Goal: Transaction & Acquisition: Download file/media

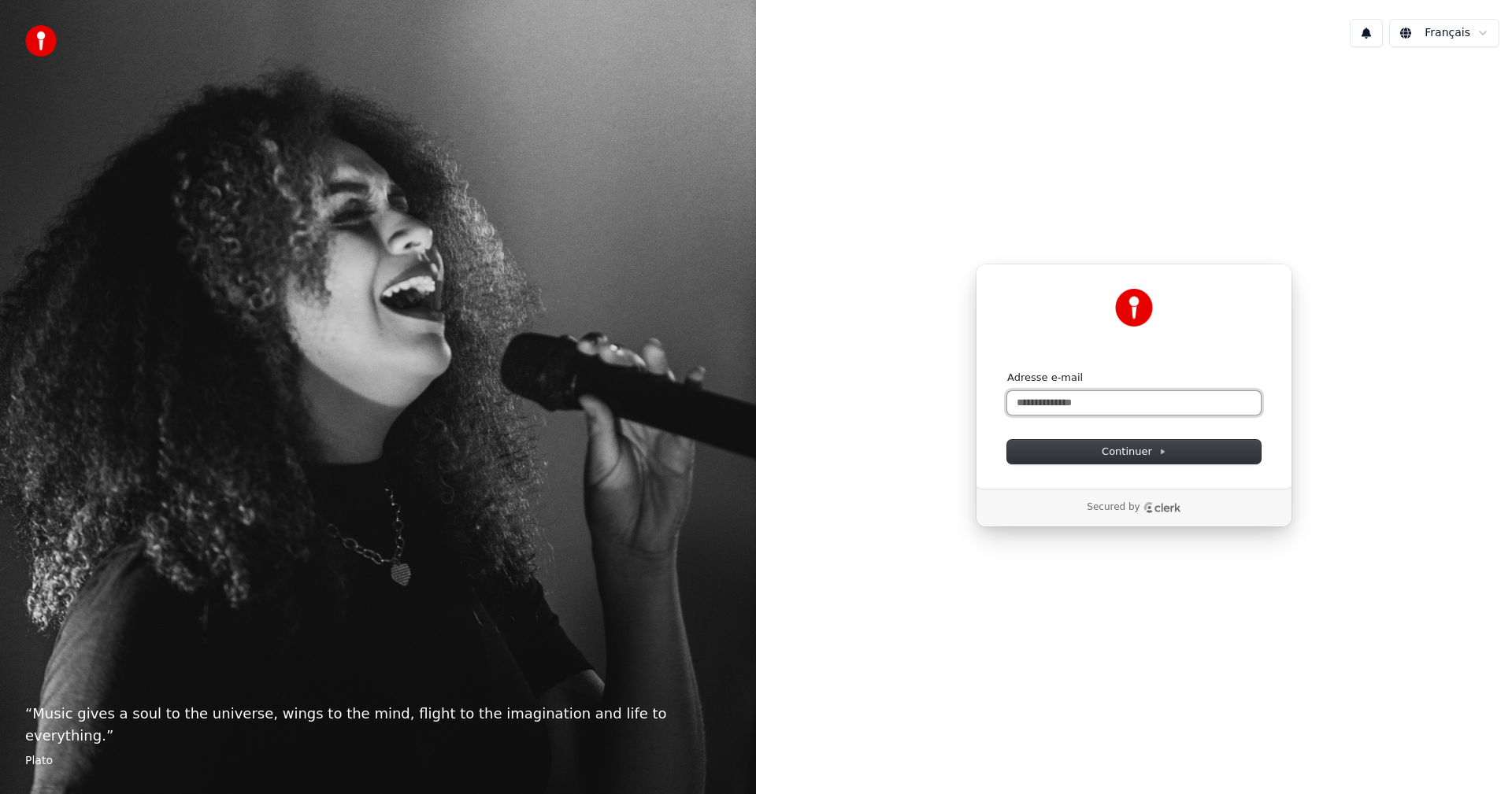
click at [1055, 398] on input "Adresse e-mail" at bounding box center [1134, 403] width 253 height 24
type input "*"
click at [1134, 451] on span "Continuer" at bounding box center [1134, 452] width 65 height 15
type input "**********"
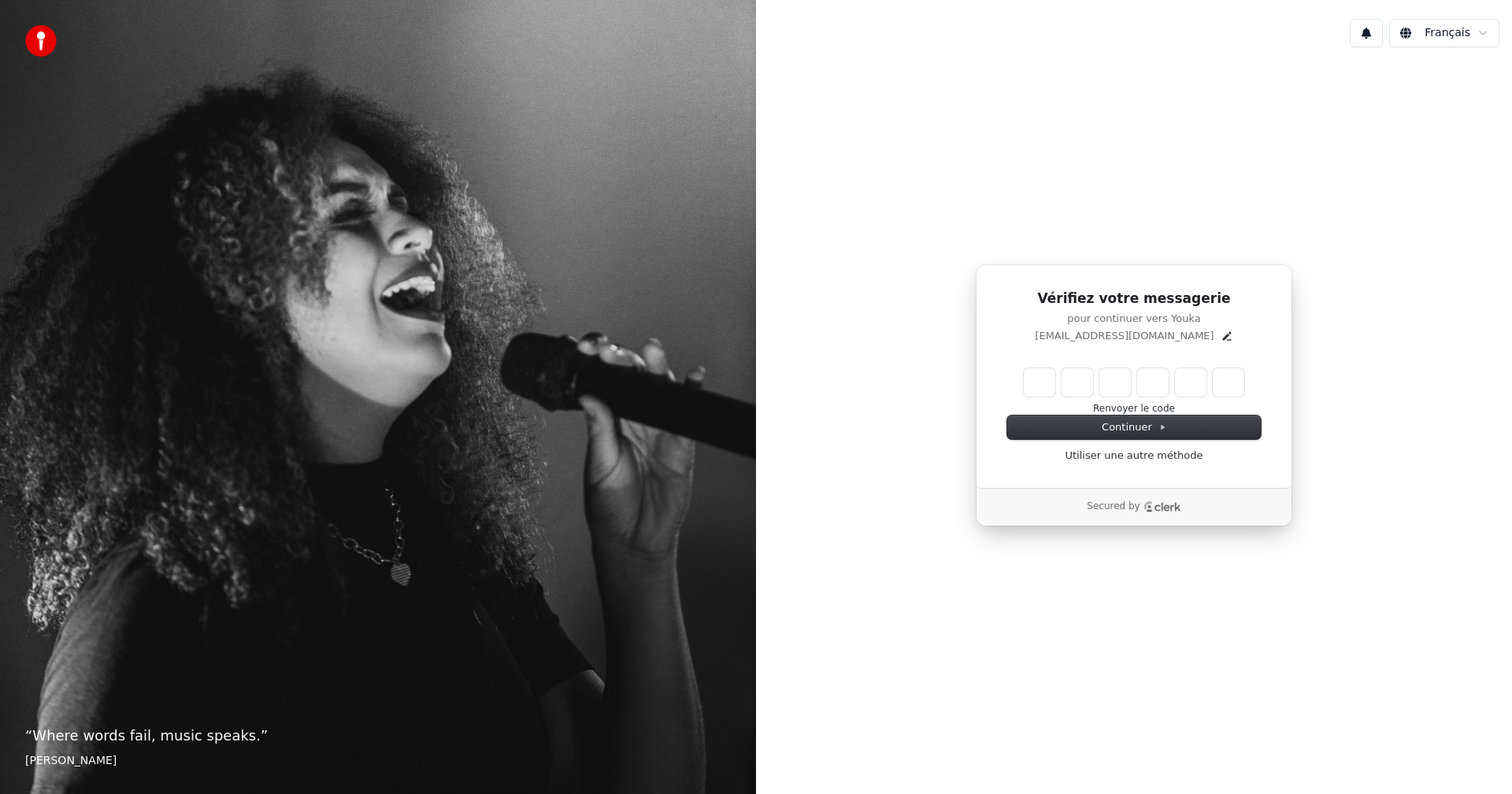
click at [1042, 376] on input "Enter verification code" at bounding box center [1134, 382] width 220 height 28
type input "******"
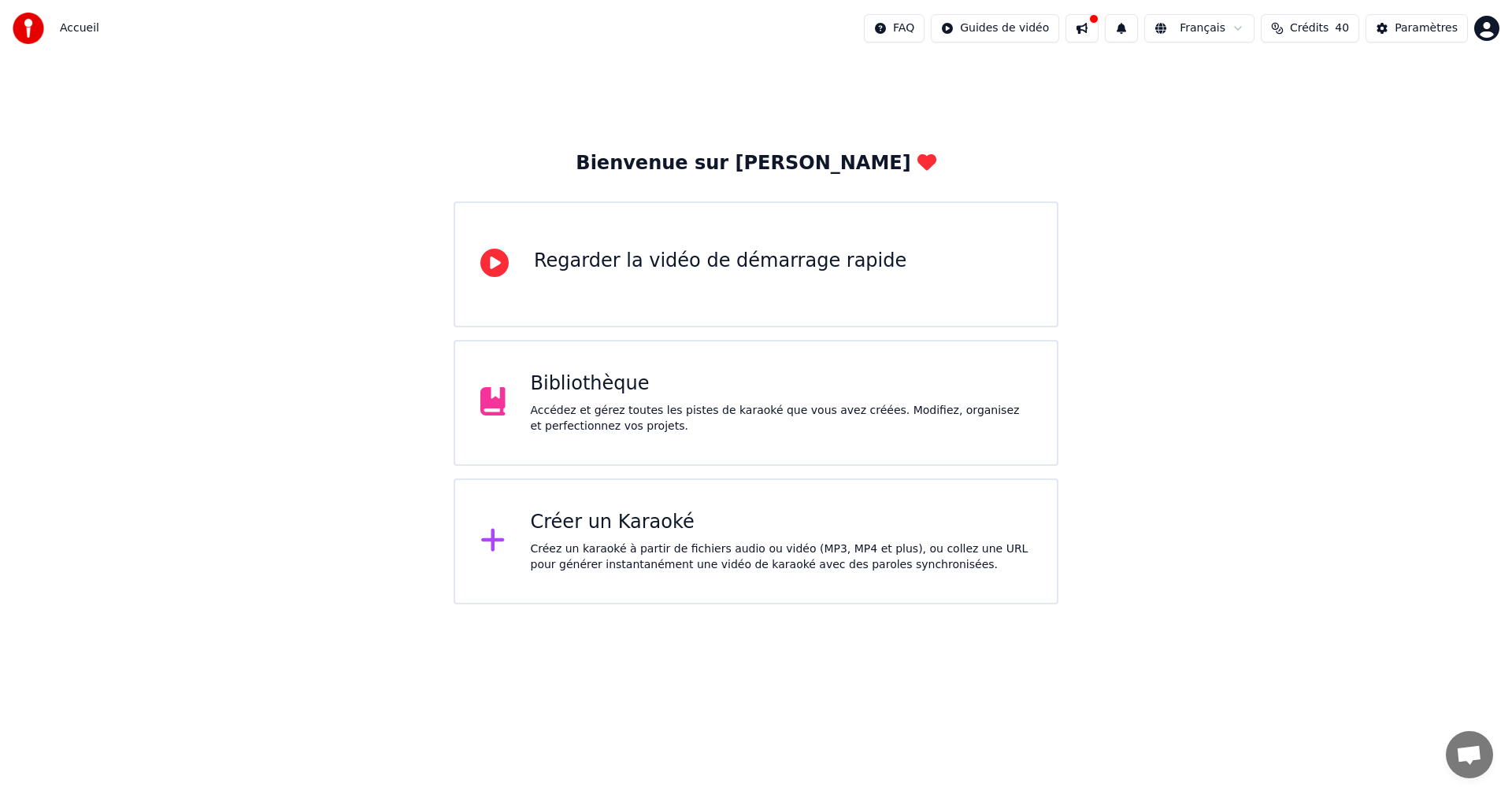
click at [571, 526] on div "Créer un Karaoké" at bounding box center [782, 523] width 502 height 26
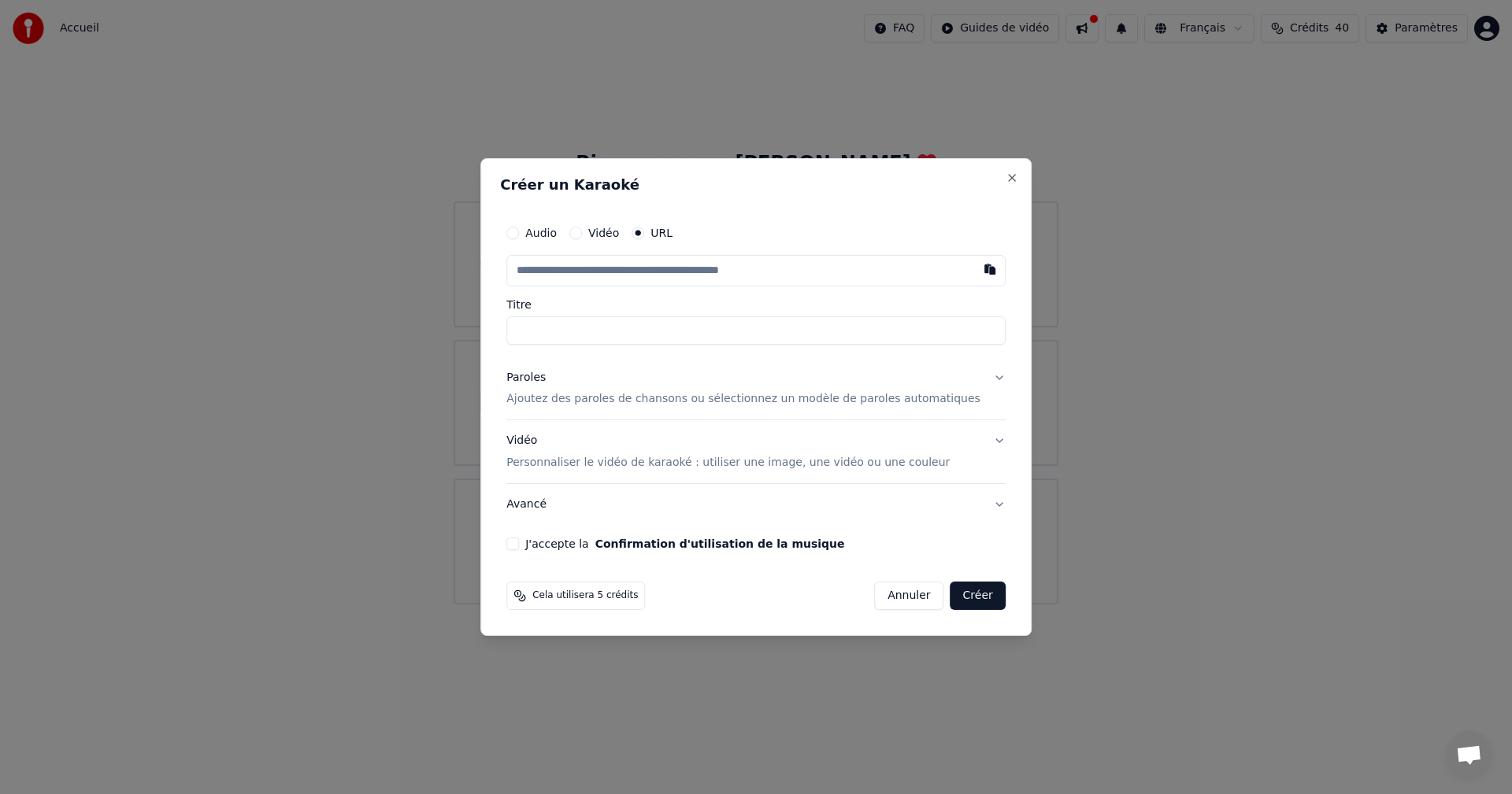
type input "**********"
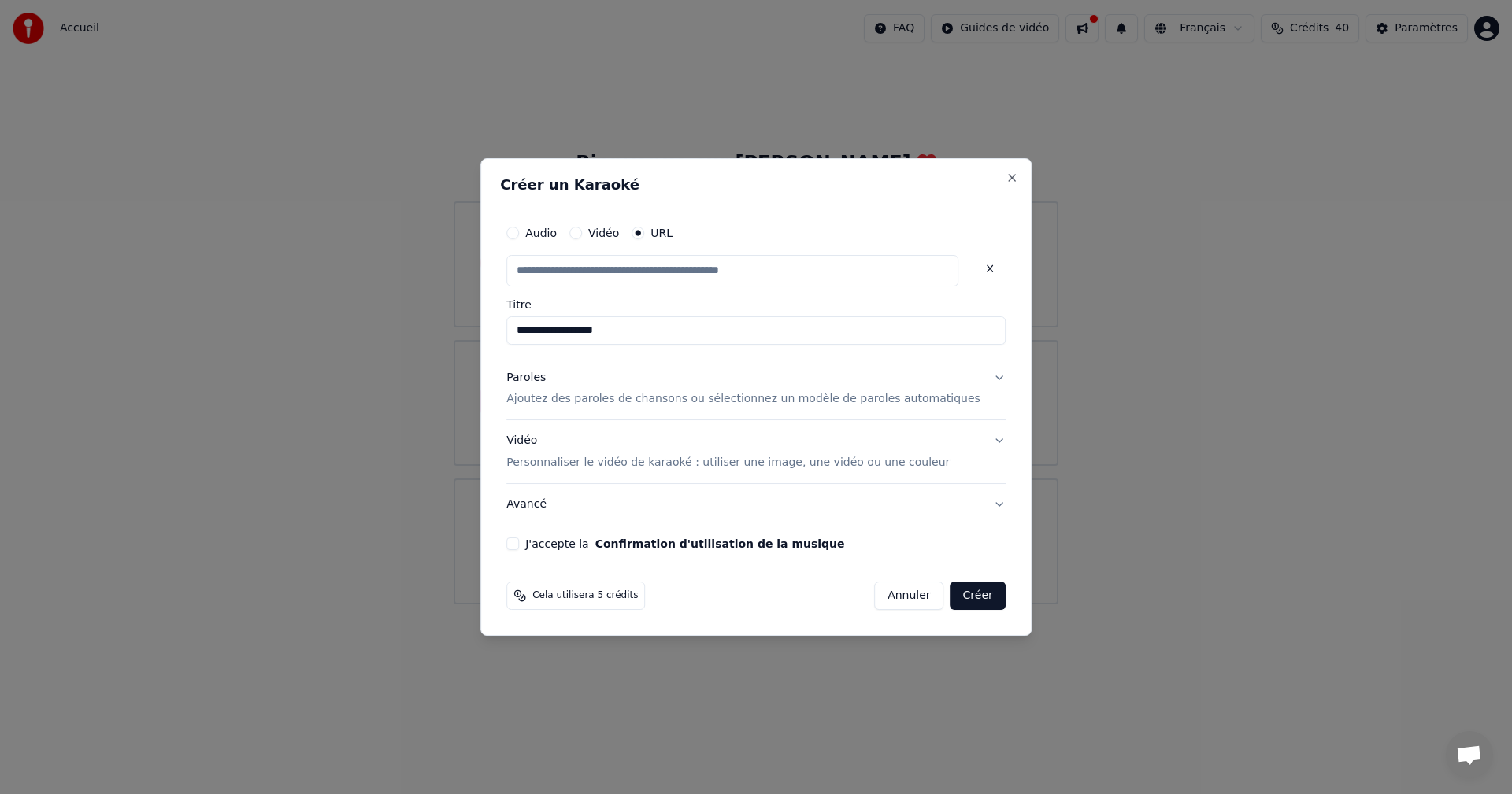
click at [643, 397] on p "Ajoutez des paroles de chansons ou sélectionnez un modèle de paroles automatiqu…" at bounding box center [743, 399] width 474 height 16
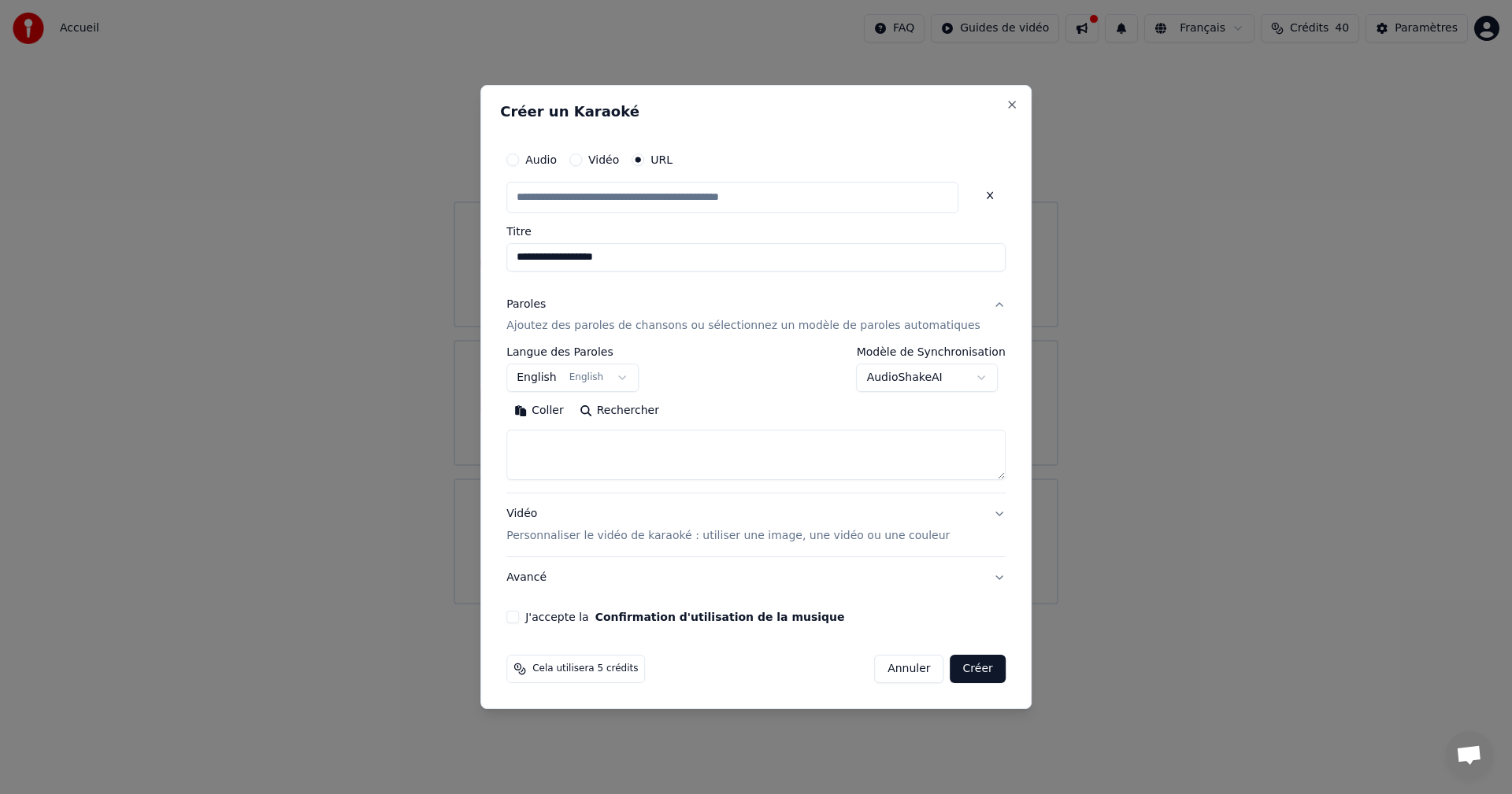
type input "**********"
click at [638, 409] on button "Rechercher" at bounding box center [619, 412] width 95 height 26
type textarea "**********"
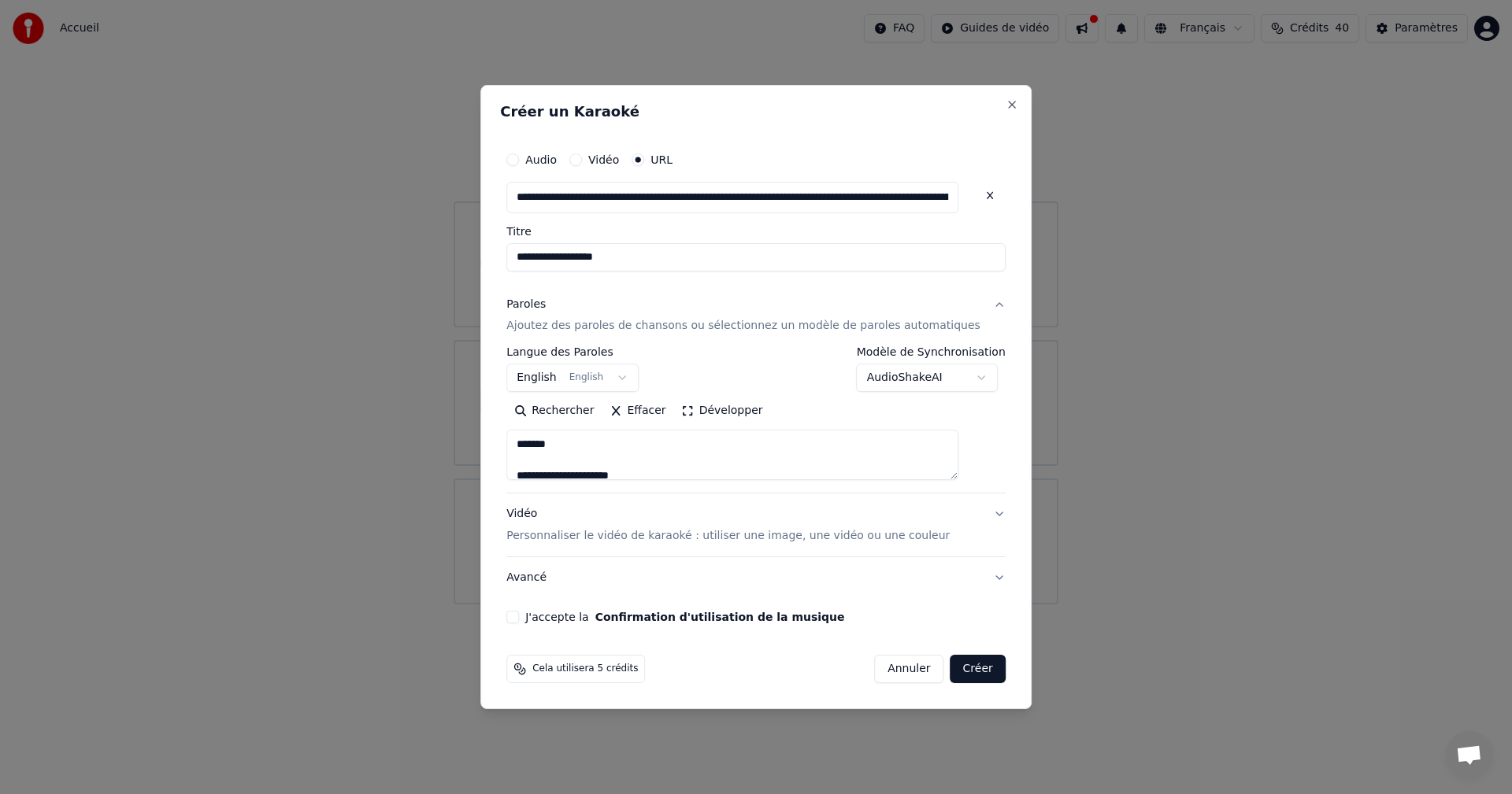
click at [959, 672] on button "Créer" at bounding box center [978, 669] width 55 height 28
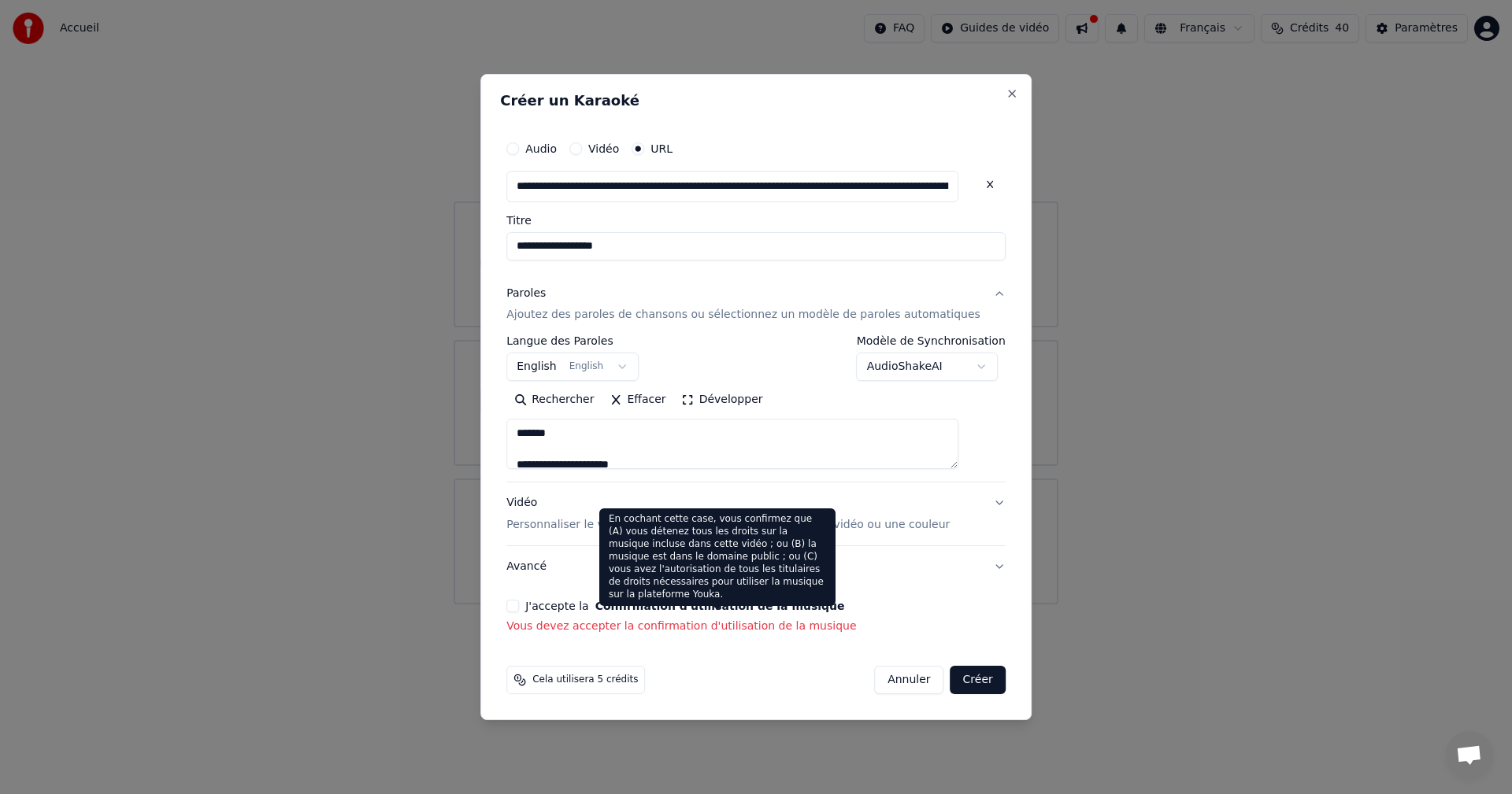
click at [679, 605] on button "Confirmation d'utilisation de la musique" at bounding box center [719, 606] width 250 height 11
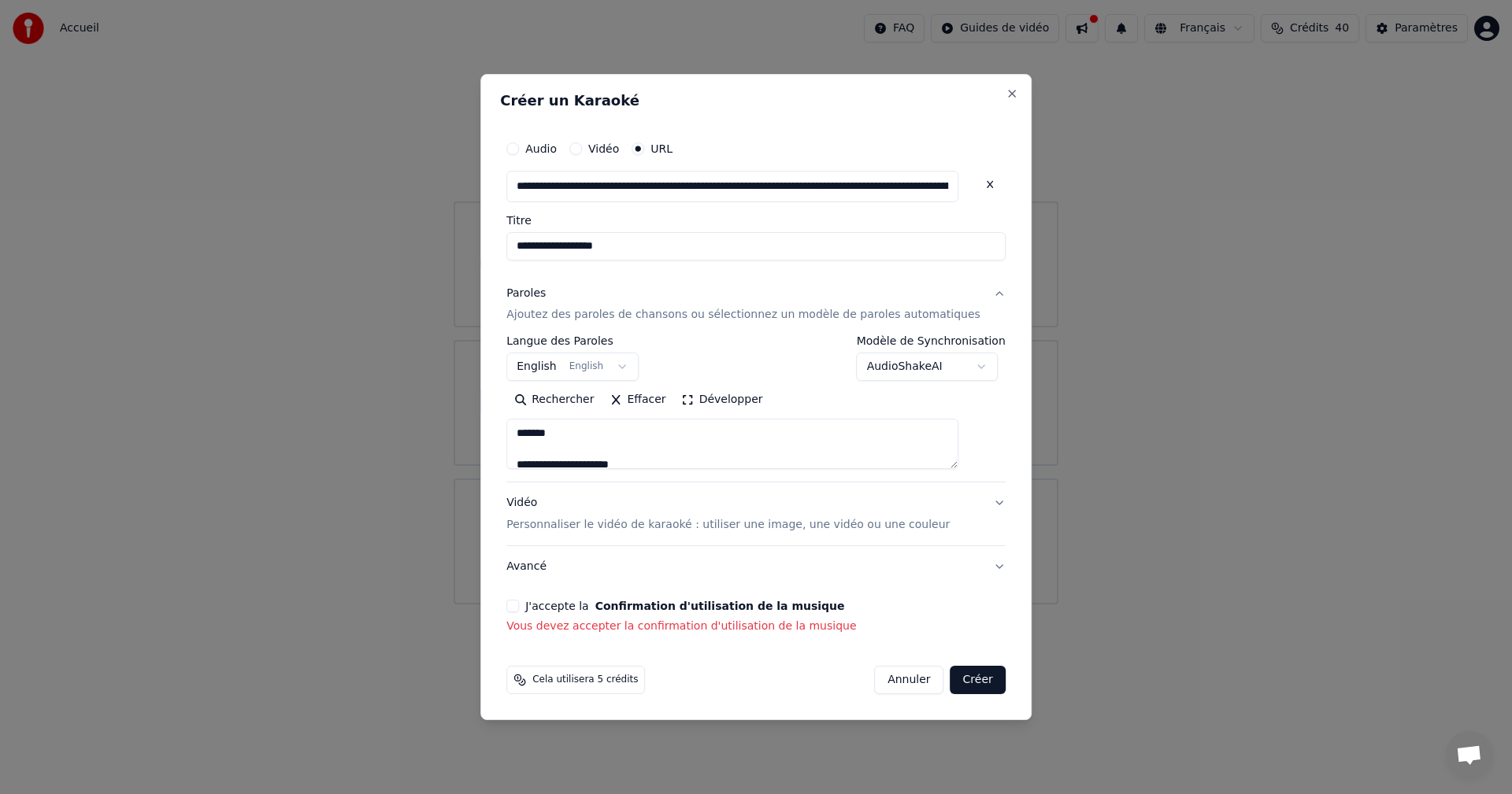
click at [576, 625] on p "Vous devez accepter la confirmation d'utilisation de la musique" at bounding box center [756, 626] width 499 height 16
click at [568, 606] on label "J'accepte la Confirmation d'utilisation de la musique" at bounding box center [685, 606] width 319 height 11
click at [519, 606] on button "J'accepte la Confirmation d'utilisation de la musique" at bounding box center [513, 606] width 13 height 13
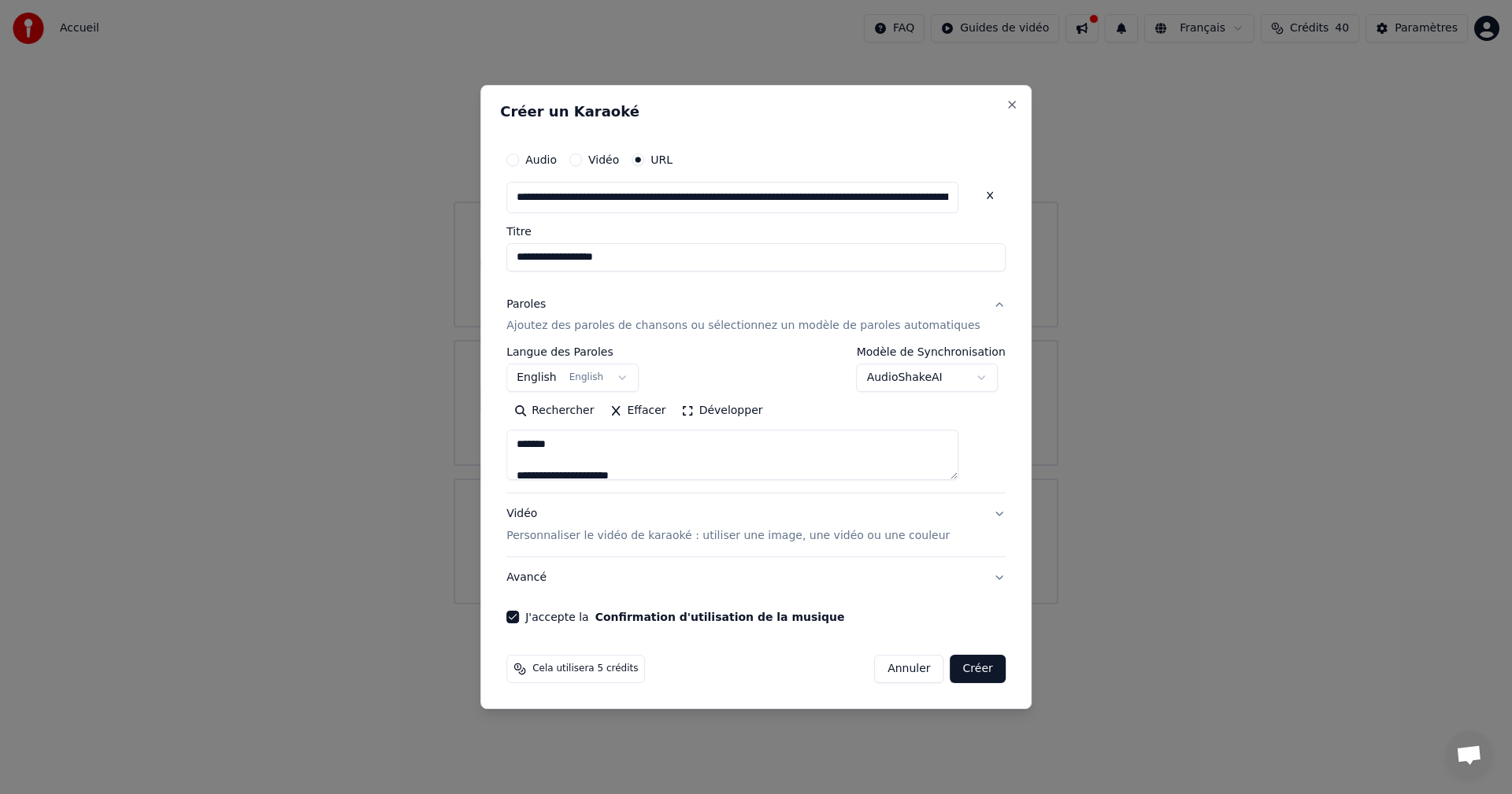
click at [955, 670] on button "Créer" at bounding box center [978, 669] width 55 height 28
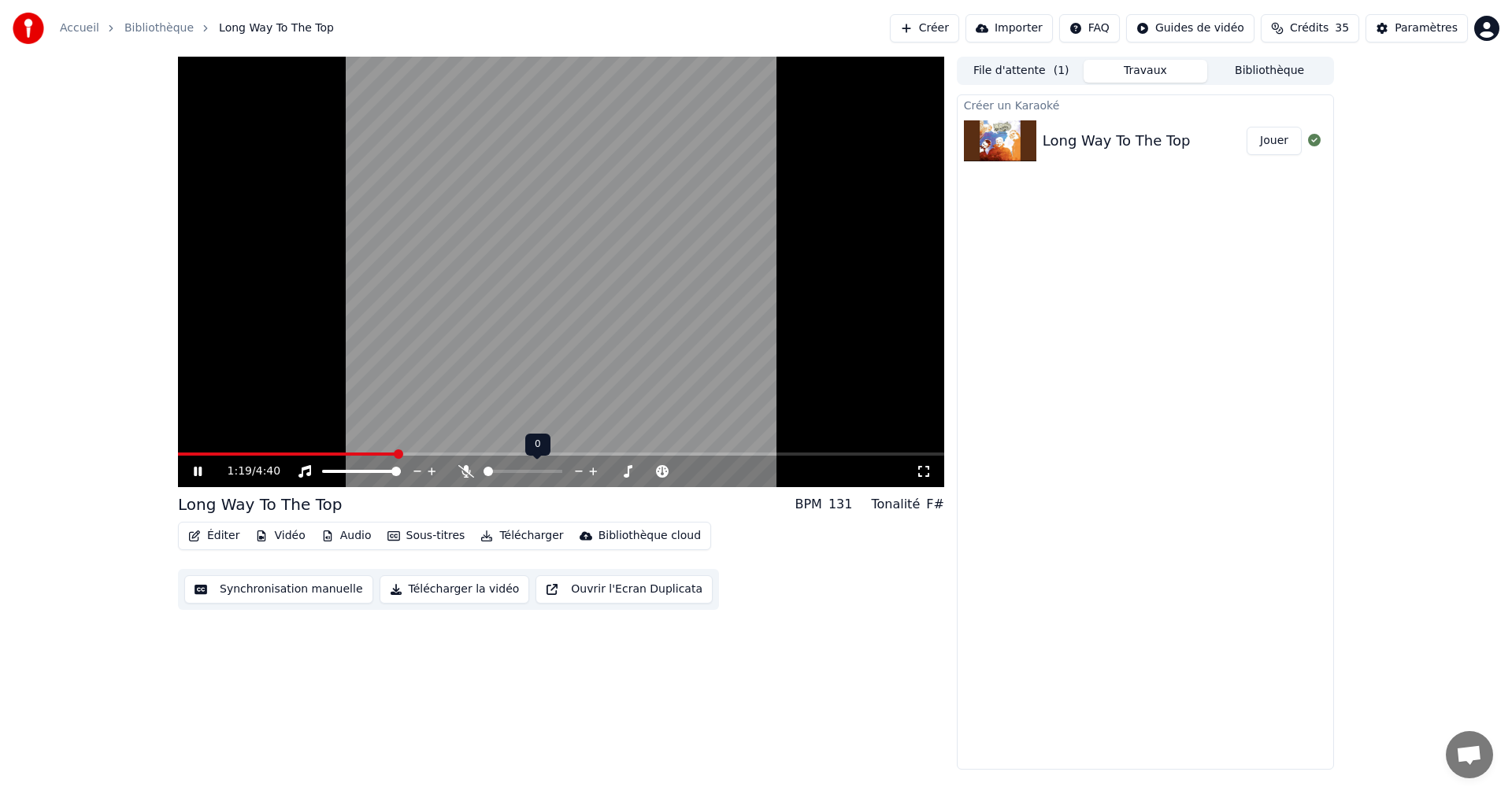
click at [576, 471] on icon at bounding box center [579, 471] width 8 height 2
click at [489, 471] on span at bounding box center [488, 471] width 9 height 9
click at [577, 469] on icon at bounding box center [579, 471] width 15 height 16
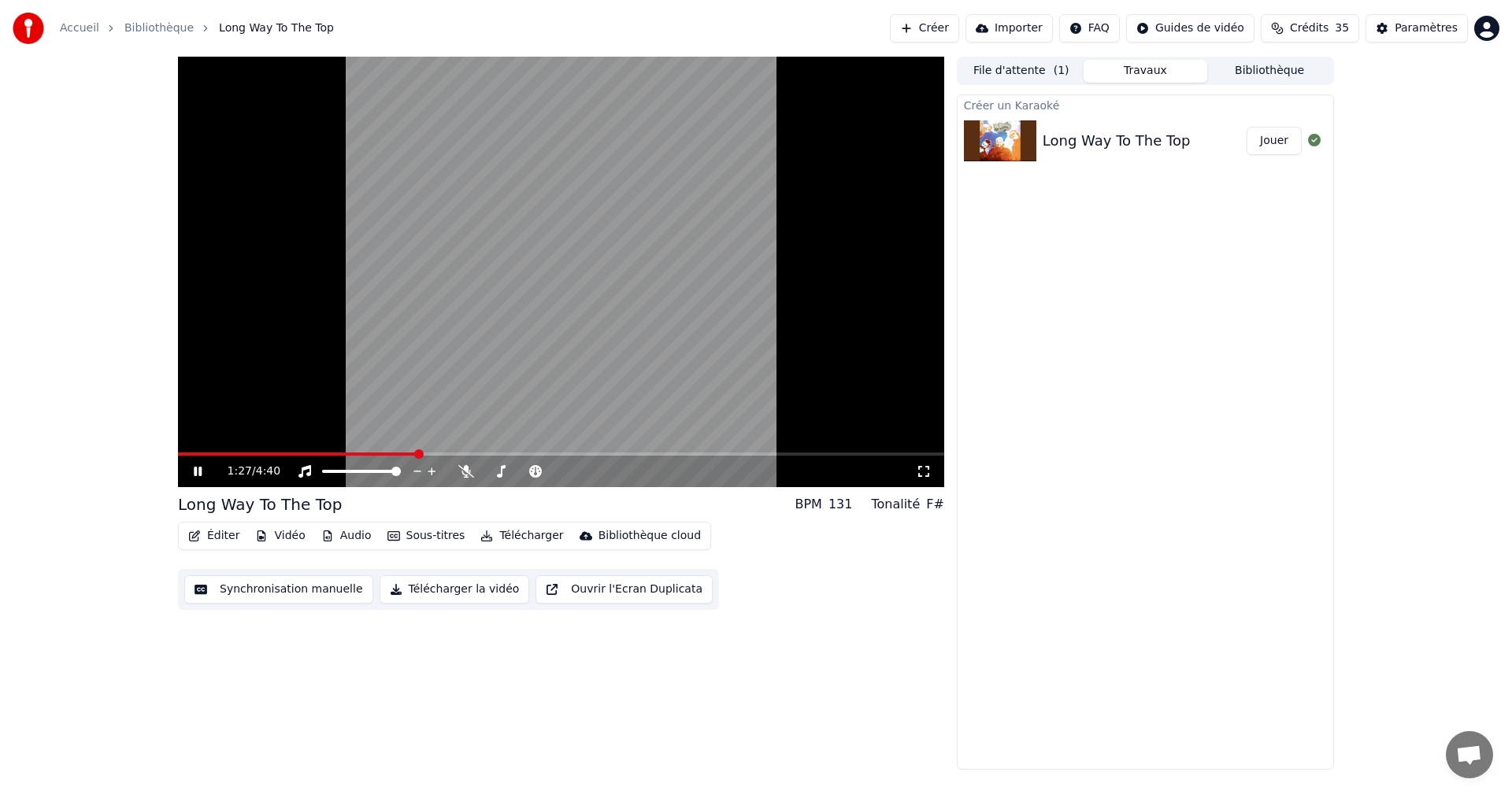
click at [203, 473] on icon at bounding box center [208, 471] width 37 height 13
click at [593, 469] on span at bounding box center [592, 471] width 9 height 9
click at [499, 471] on icon at bounding box center [500, 471] width 16 height 13
click at [498, 471] on icon at bounding box center [500, 471] width 16 height 13
click at [493, 472] on icon at bounding box center [500, 471] width 16 height 13
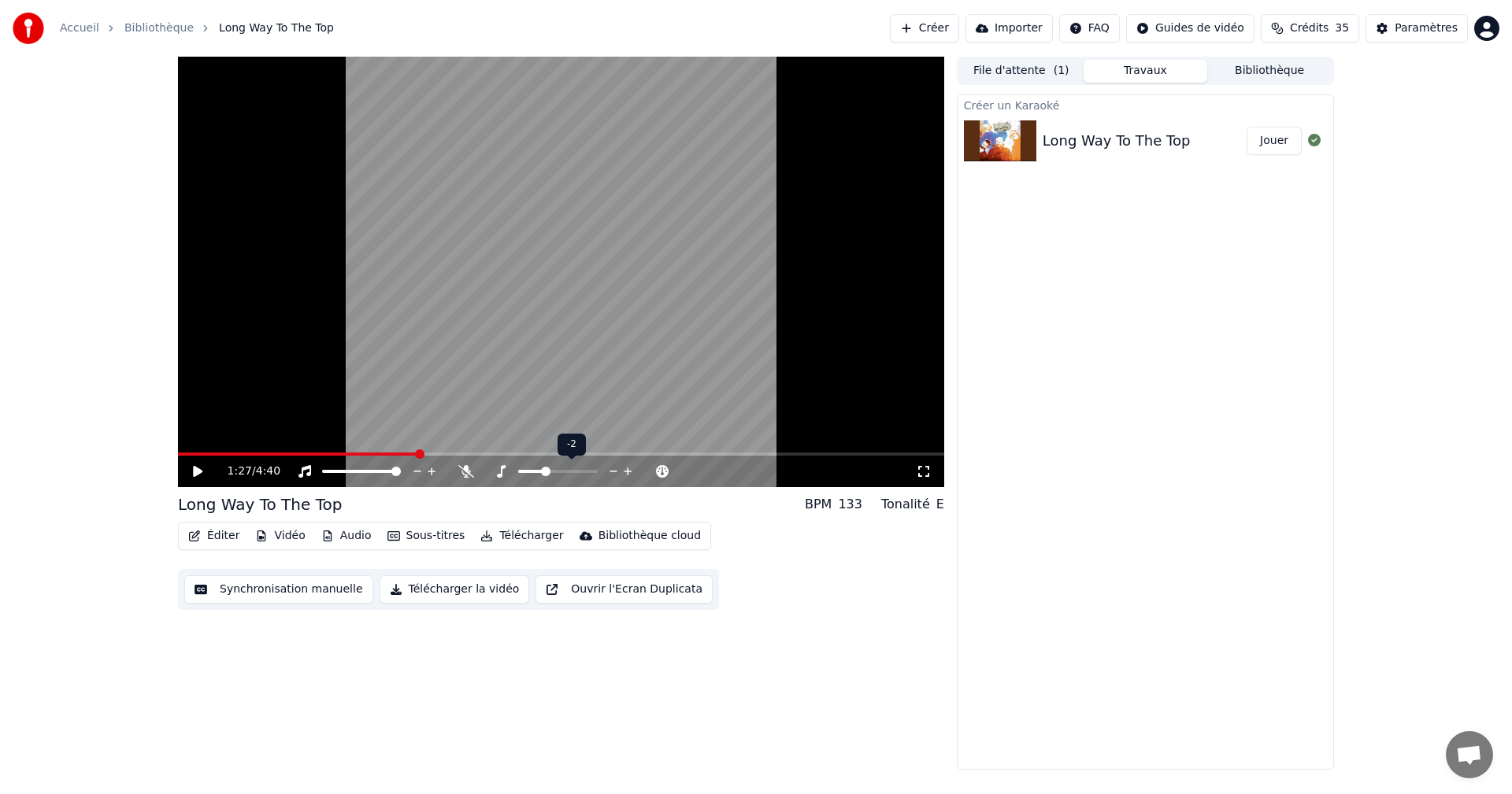
click at [548, 472] on span at bounding box center [546, 471] width 9 height 9
click at [196, 471] on icon at bounding box center [197, 471] width 9 height 11
click at [204, 451] on video at bounding box center [561, 271] width 766 height 430
click at [295, 453] on span at bounding box center [237, 453] width 117 height 3
click at [267, 451] on video at bounding box center [561, 271] width 766 height 430
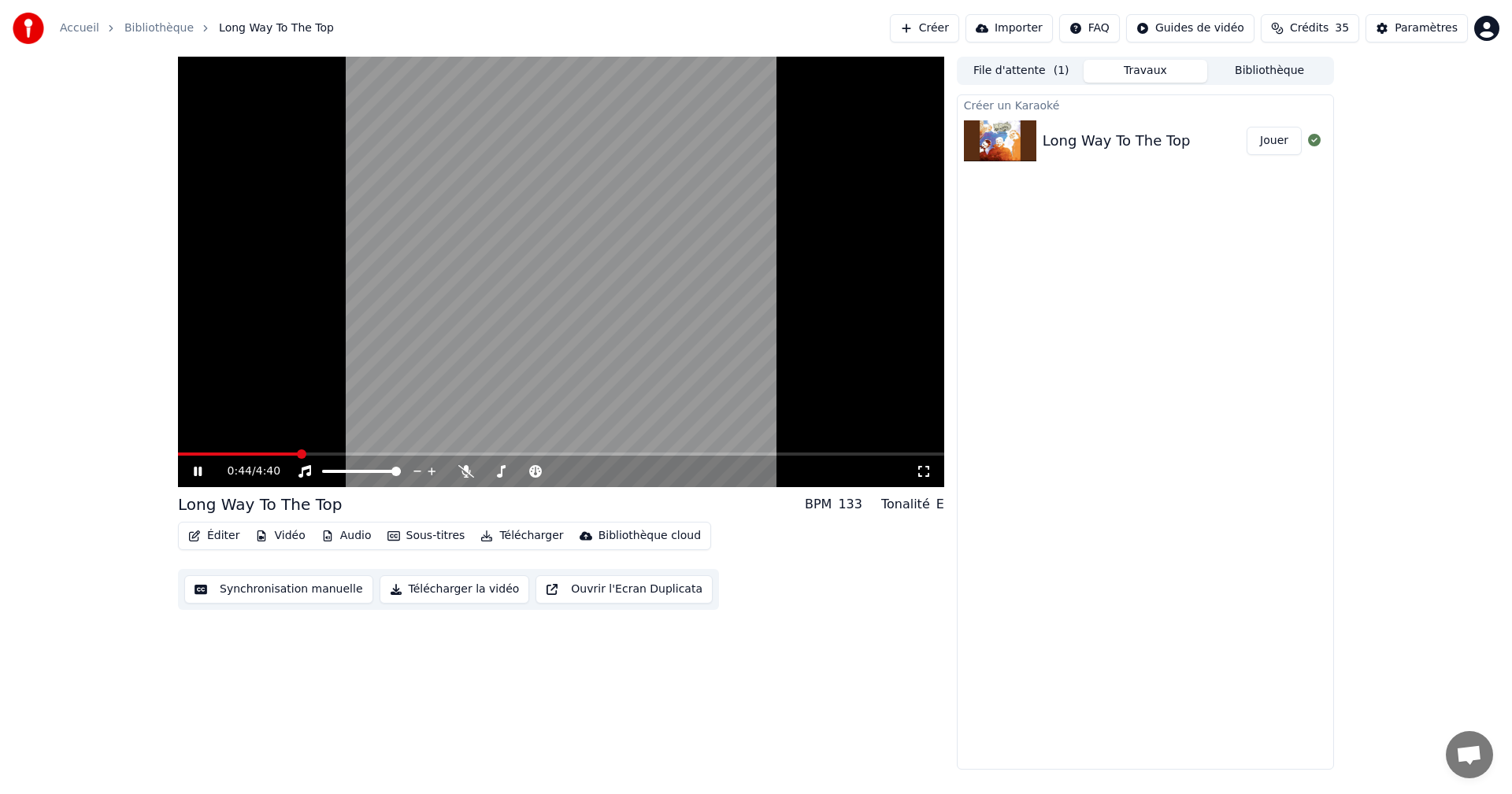
click at [249, 453] on span at bounding box center [239, 453] width 121 height 3
click at [233, 453] on span at bounding box center [206, 453] width 55 height 3
click at [201, 470] on icon at bounding box center [197, 471] width 8 height 9
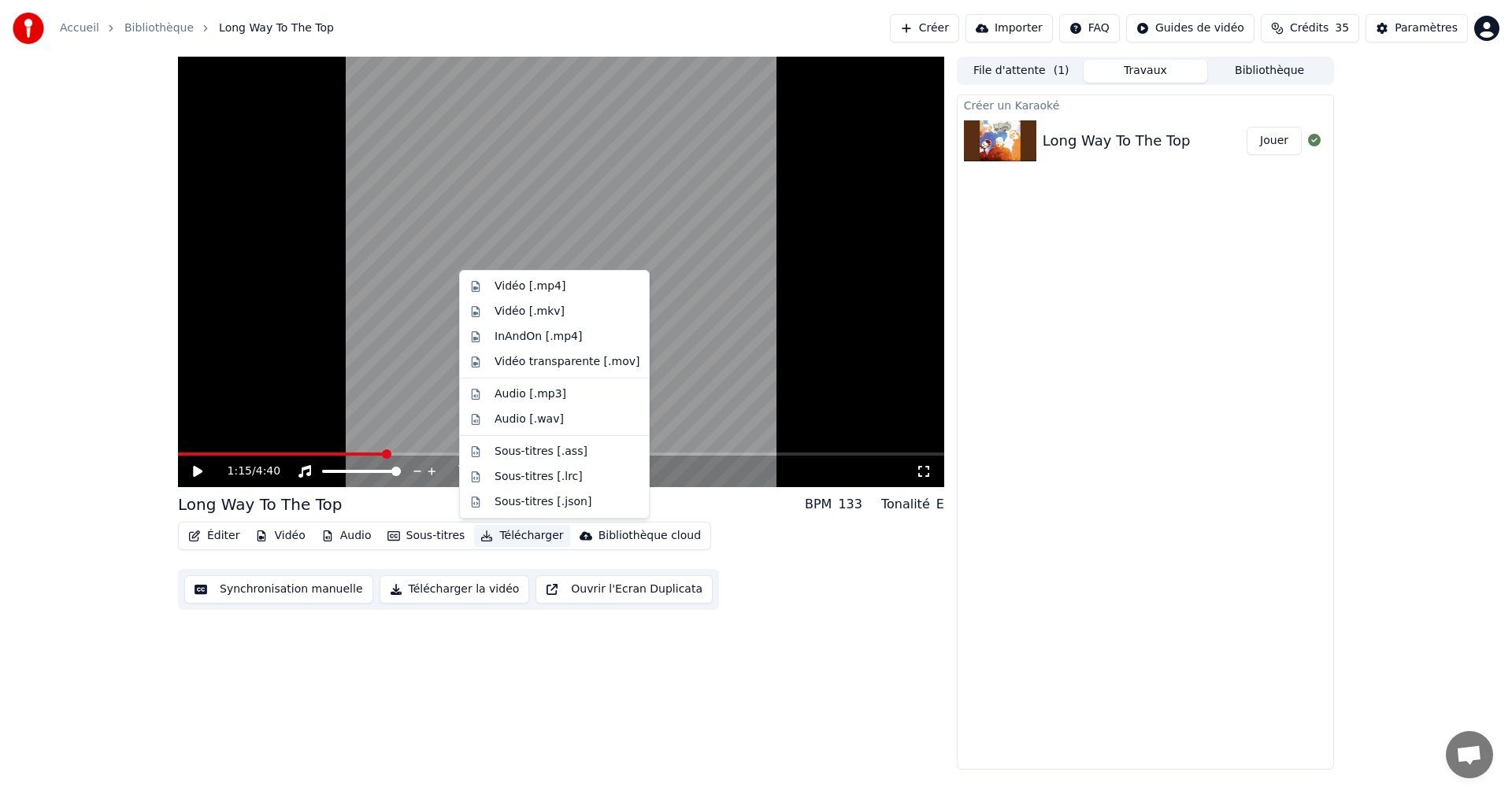
click at [508, 543] on button "Télécharger" at bounding box center [522, 536] width 95 height 22
click at [508, 287] on div "Vidéo [.mp4]" at bounding box center [530, 286] width 71 height 16
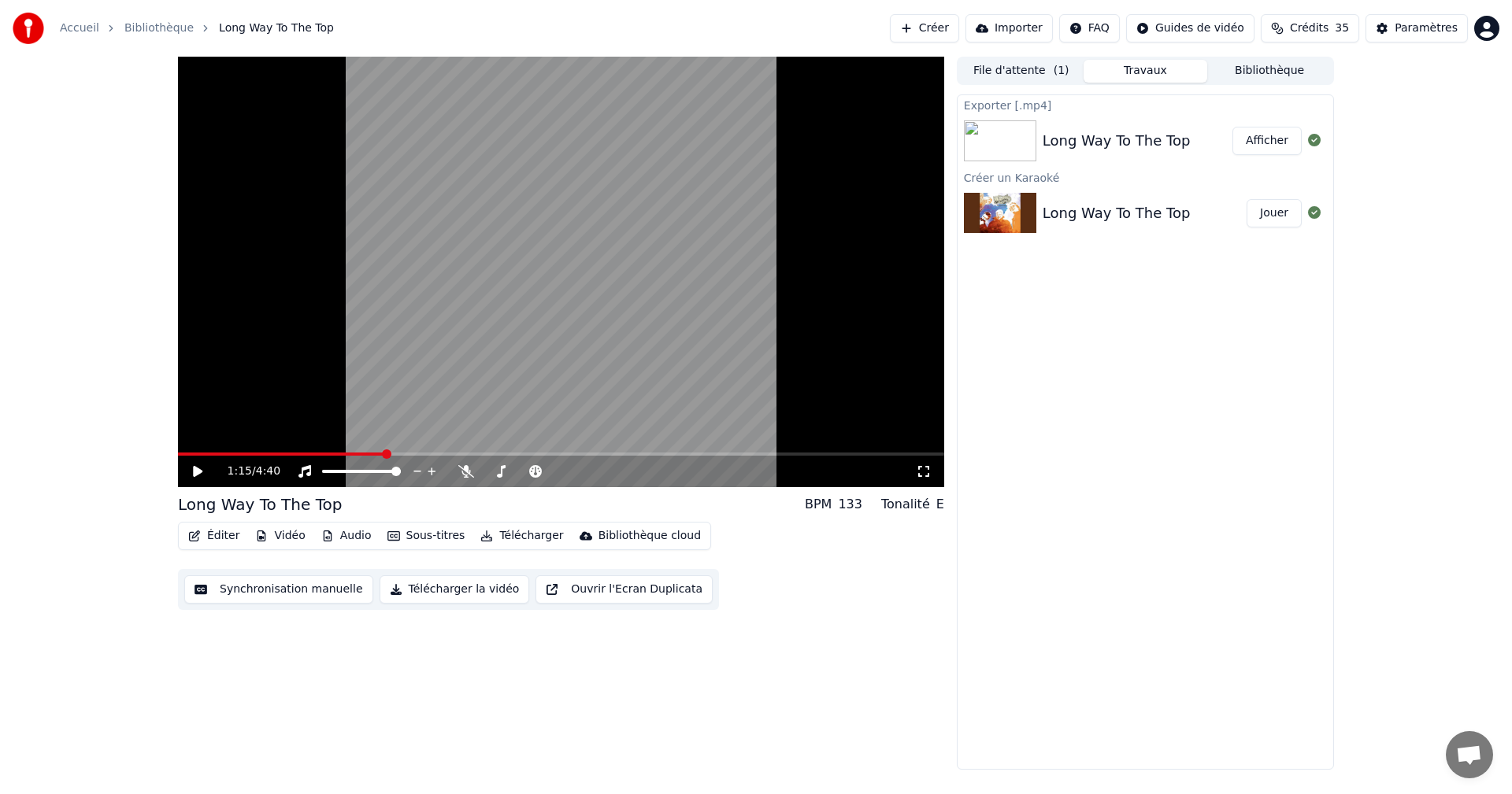
click at [1259, 70] on button "Bibliothèque" at bounding box center [1270, 70] width 124 height 23
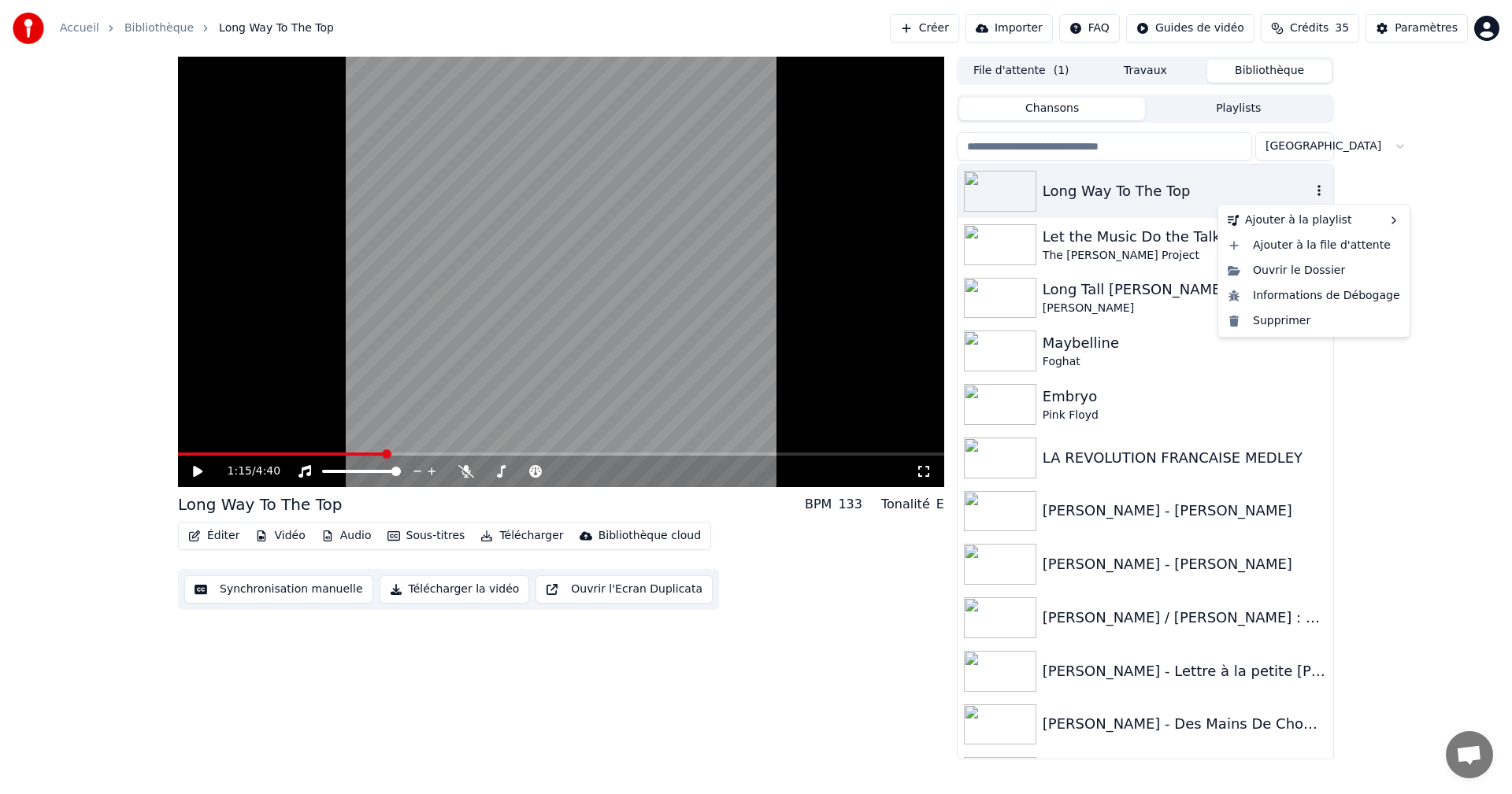
click at [1317, 190] on icon "button" at bounding box center [1318, 190] width 3 height 11
click at [1287, 272] on div "Ouvrir le Dossier" at bounding box center [1314, 271] width 185 height 26
click at [1311, 184] on button "button" at bounding box center [1318, 191] width 16 height 19
click at [447, 588] on button "Télécharger la vidéo" at bounding box center [454, 589] width 151 height 28
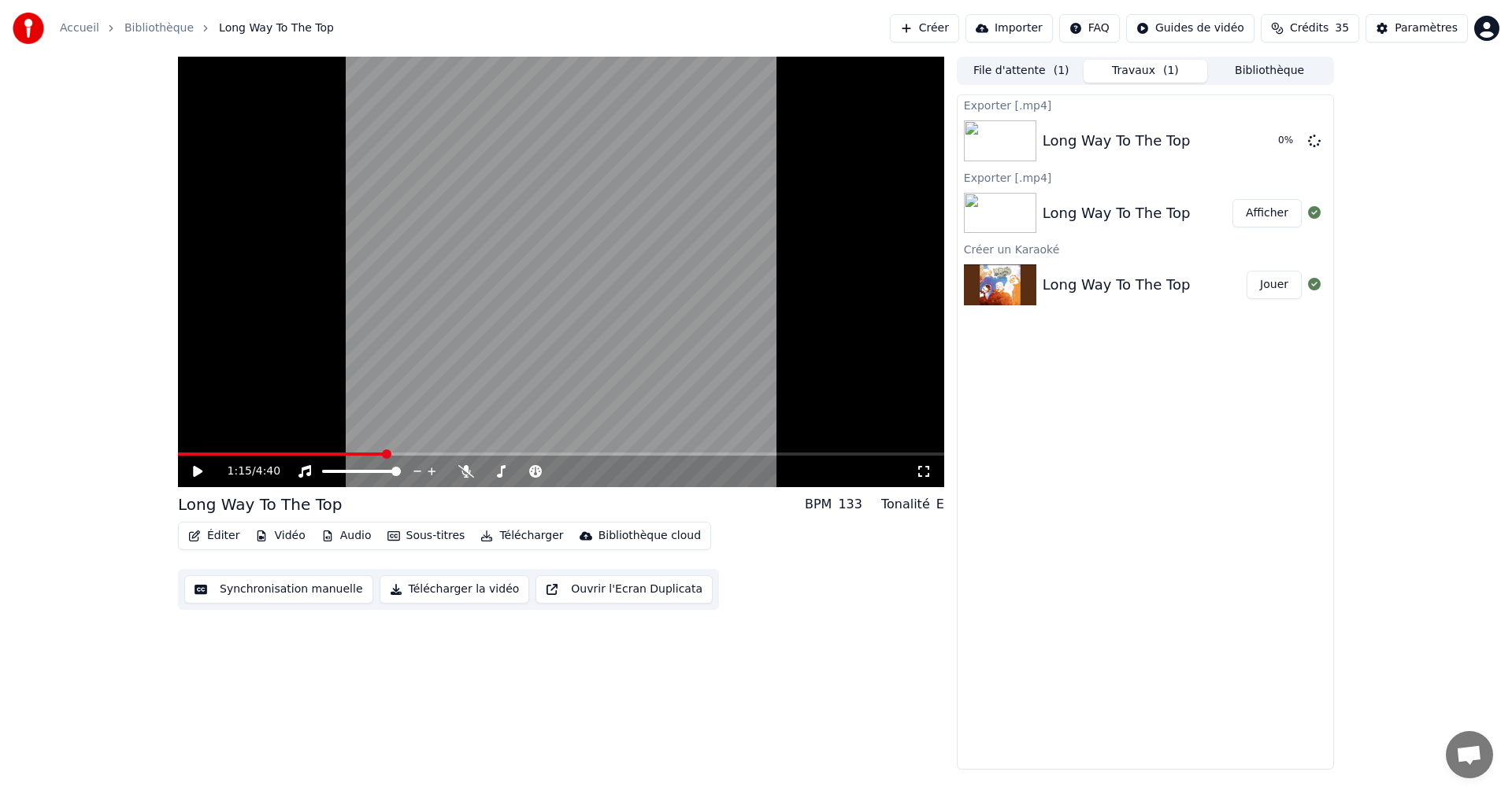
click at [1021, 210] on img at bounding box center [999, 213] width 72 height 41
click at [1260, 217] on button "Afficher" at bounding box center [1267, 213] width 69 height 28
